Goal: Task Accomplishment & Management: Manage account settings

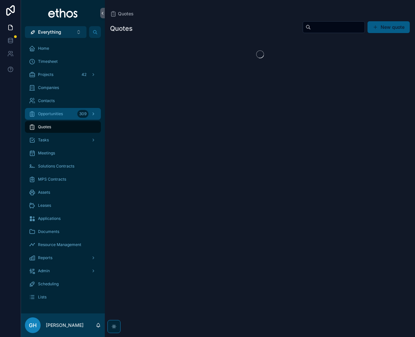
click at [59, 114] on span "Opportunities" at bounding box center [50, 113] width 25 height 5
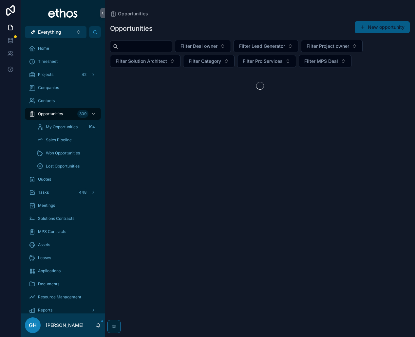
click at [137, 47] on input "scrollable content" at bounding box center [145, 46] width 54 height 9
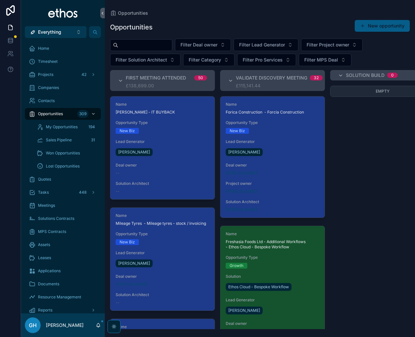
click at [138, 45] on input "scrollable content" at bounding box center [145, 45] width 54 height 9
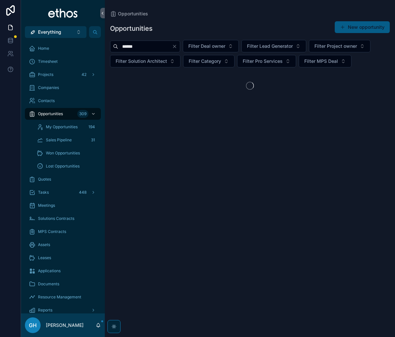
type input "******"
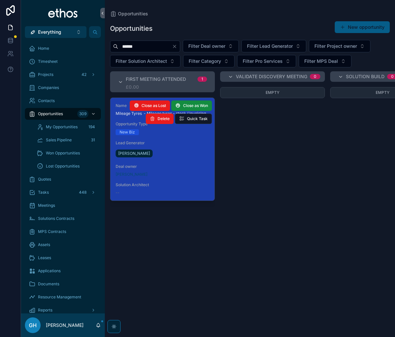
click at [179, 154] on div "[PERSON_NAME]" at bounding box center [163, 153] width 94 height 10
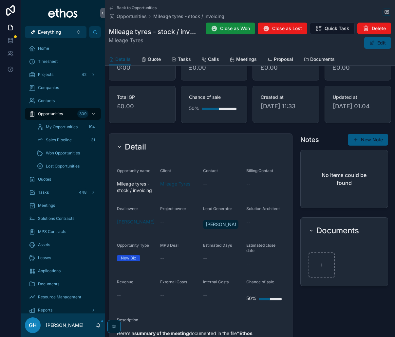
scroll to position [66, 0]
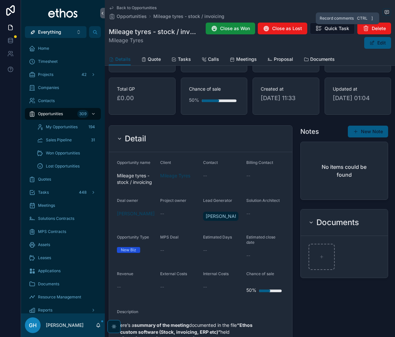
click at [384, 12] on icon "scrollable content" at bounding box center [386, 12] width 5 height 5
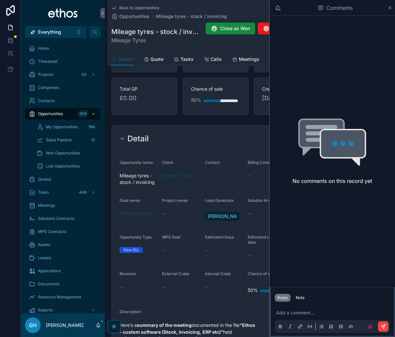
click at [304, 313] on p "scrollable content" at bounding box center [333, 313] width 115 height 7
click at [392, 6] on icon "scrollable content" at bounding box center [390, 7] width 5 height 5
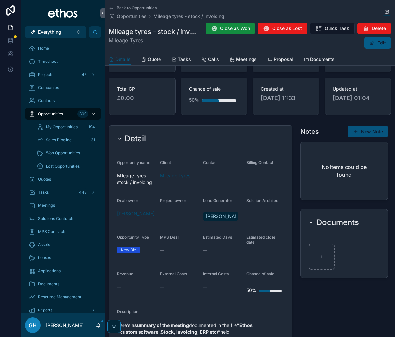
click at [363, 138] on button "New Note" at bounding box center [368, 132] width 40 height 12
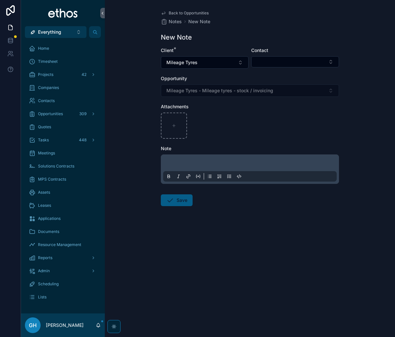
click at [199, 163] on p "scrollable content" at bounding box center [251, 164] width 174 height 7
click at [181, 162] on p "scrollable content" at bounding box center [251, 164] width 174 height 7
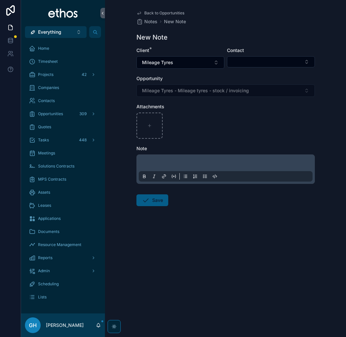
click at [148, 164] on p "scrollable content" at bounding box center [227, 164] width 174 height 7
click at [300, 62] on button "Select Button" at bounding box center [271, 61] width 88 height 11
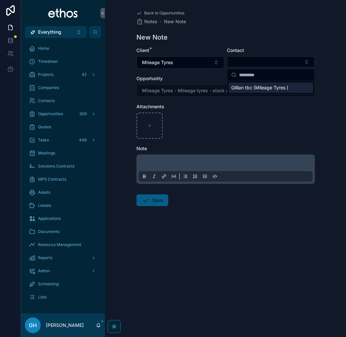
click at [261, 89] on span "Gillian tbc (Mileage Tyres )" at bounding box center [259, 88] width 57 height 7
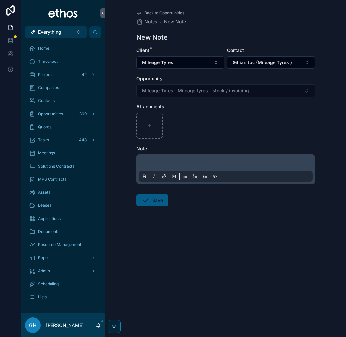
click at [153, 162] on p "scrollable content" at bounding box center [227, 164] width 174 height 7
click at [146, 13] on span "Back to Opportunities" at bounding box center [164, 12] width 40 height 5
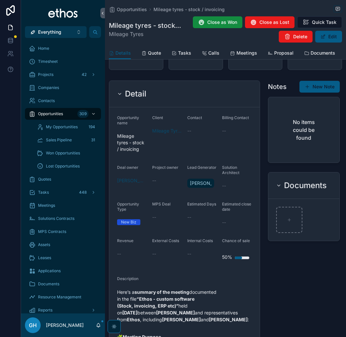
scroll to position [60, 0]
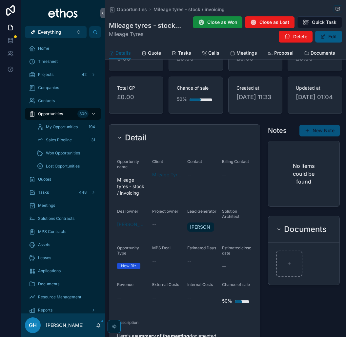
click at [315, 137] on button "New Note" at bounding box center [319, 131] width 40 height 12
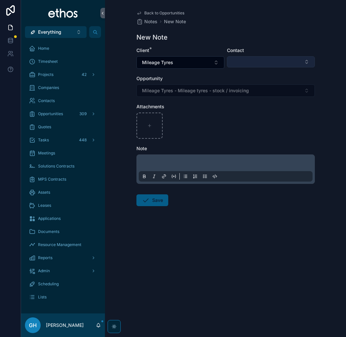
click at [268, 58] on button "Select Button" at bounding box center [271, 61] width 88 height 11
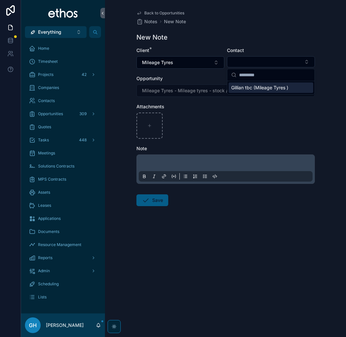
click at [256, 87] on span "Gillian tbc (Mileage Tyres )" at bounding box center [259, 88] width 57 height 7
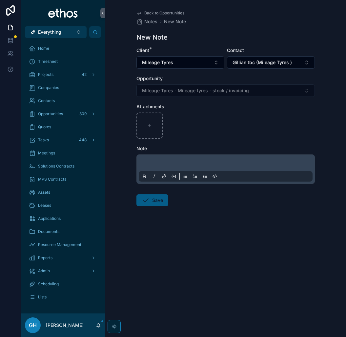
click at [166, 163] on p "scrollable content" at bounding box center [227, 164] width 174 height 7
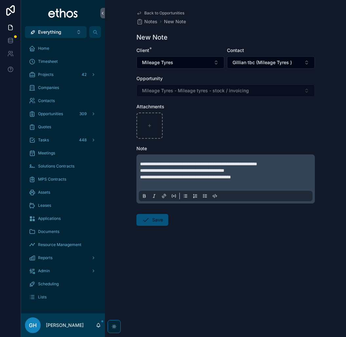
click at [157, 220] on button "Save" at bounding box center [152, 220] width 32 height 12
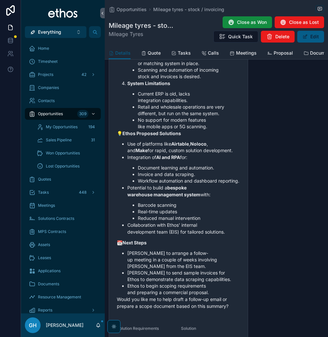
scroll to position [767, 0]
